Goal: Communication & Community: Connect with others

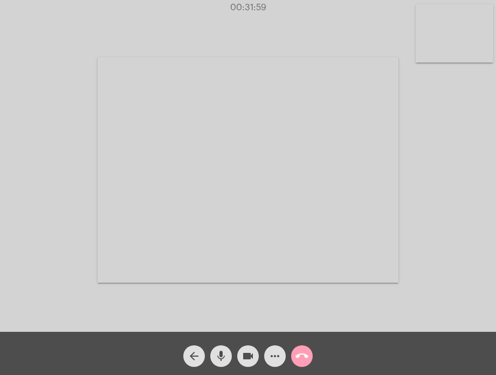
click at [302, 353] on mat-icon "call_end" at bounding box center [301, 355] width 13 height 13
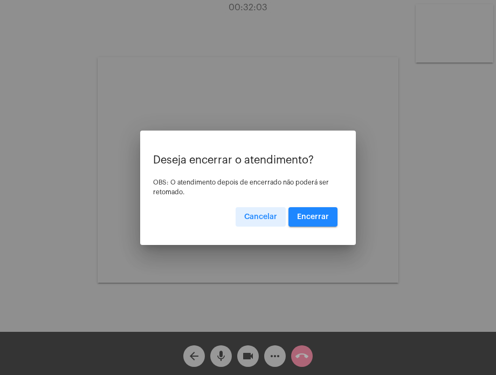
click at [309, 216] on span "Encerrar" at bounding box center [313, 217] width 32 height 8
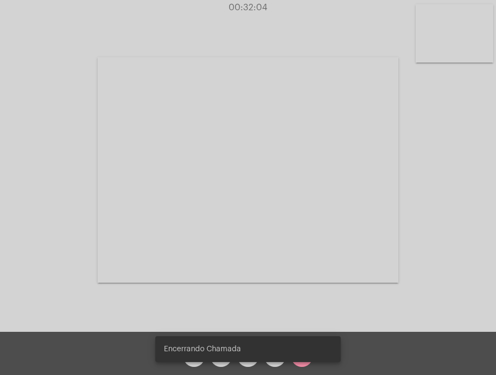
click at [309, 216] on video at bounding box center [248, 169] width 301 height 225
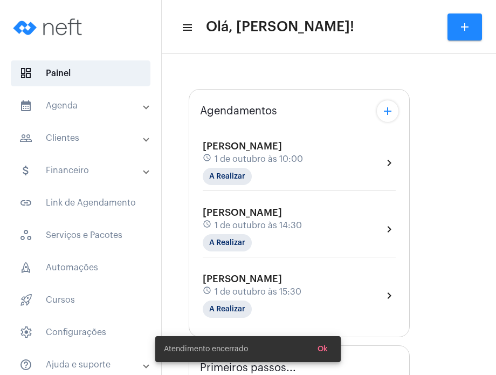
type input "[URL][DOMAIN_NAME][PERSON_NAME][PERSON_NAME]"
